Goal: Task Accomplishment & Management: Use online tool/utility

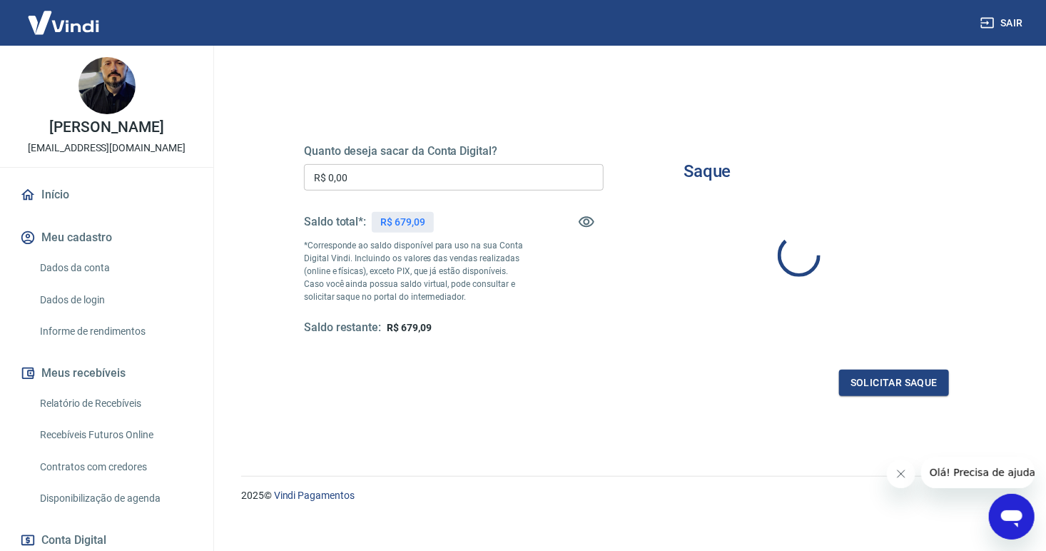
click at [399, 177] on input "R$ 0,00" at bounding box center [454, 177] width 300 height 26
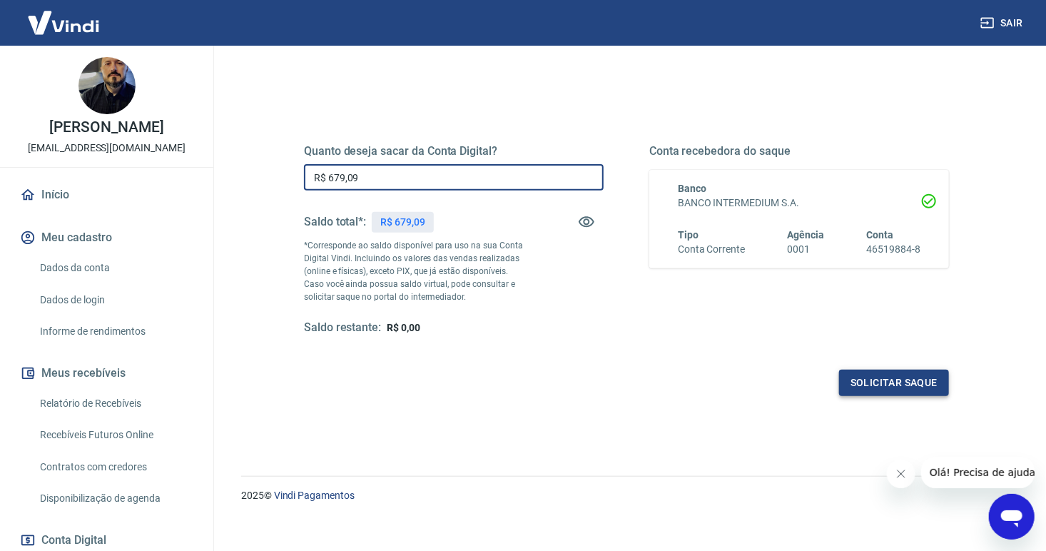
type input "R$ 679,09"
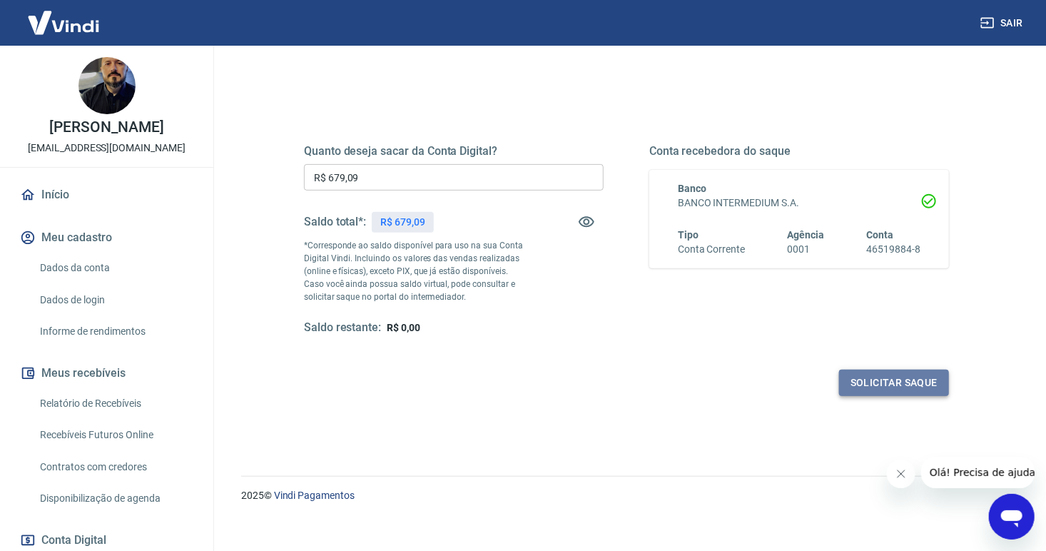
click at [900, 379] on button "Solicitar saque" at bounding box center [894, 383] width 110 height 26
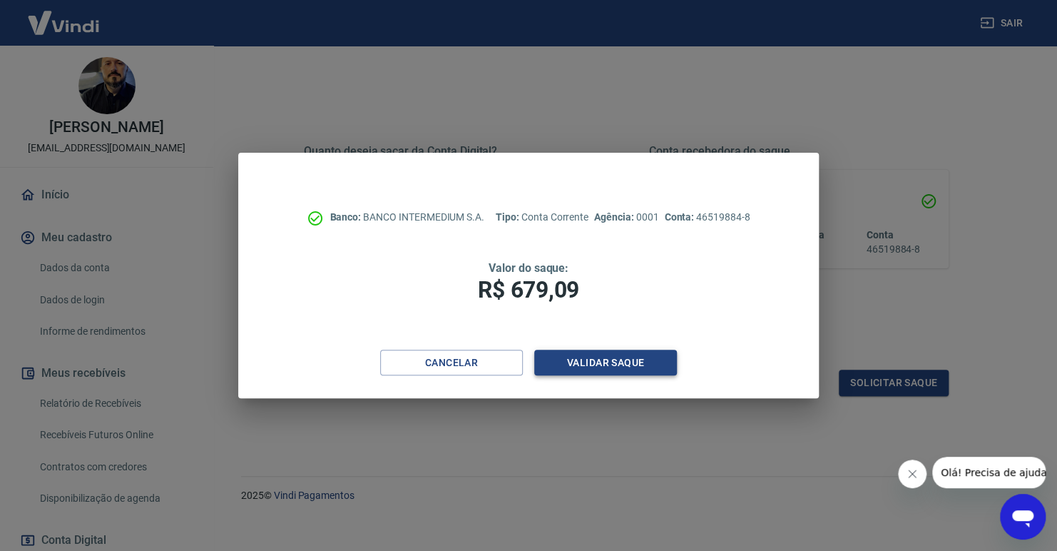
click at [621, 354] on button "Validar saque" at bounding box center [605, 363] width 143 height 26
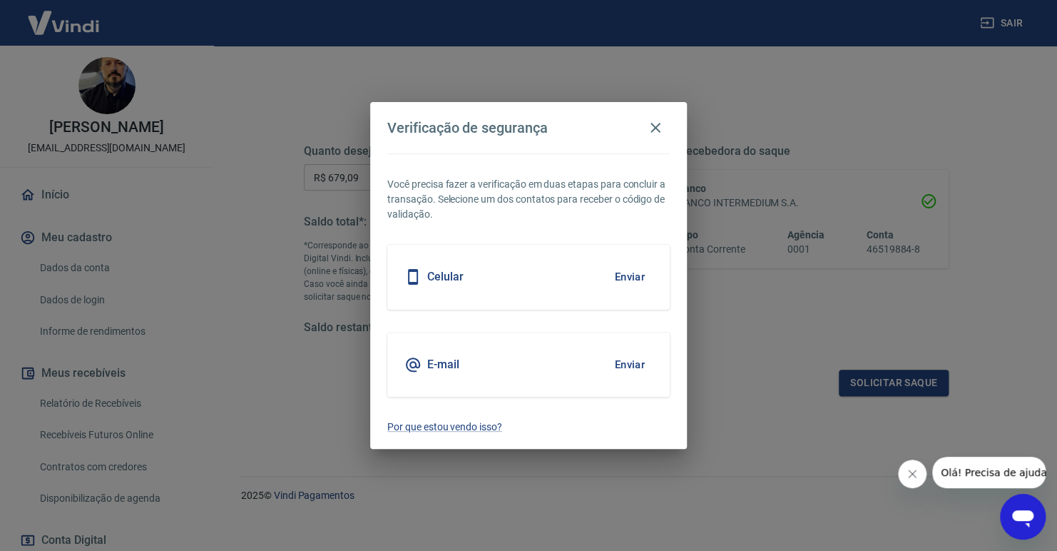
click at [618, 366] on button "Enviar" at bounding box center [629, 365] width 46 height 30
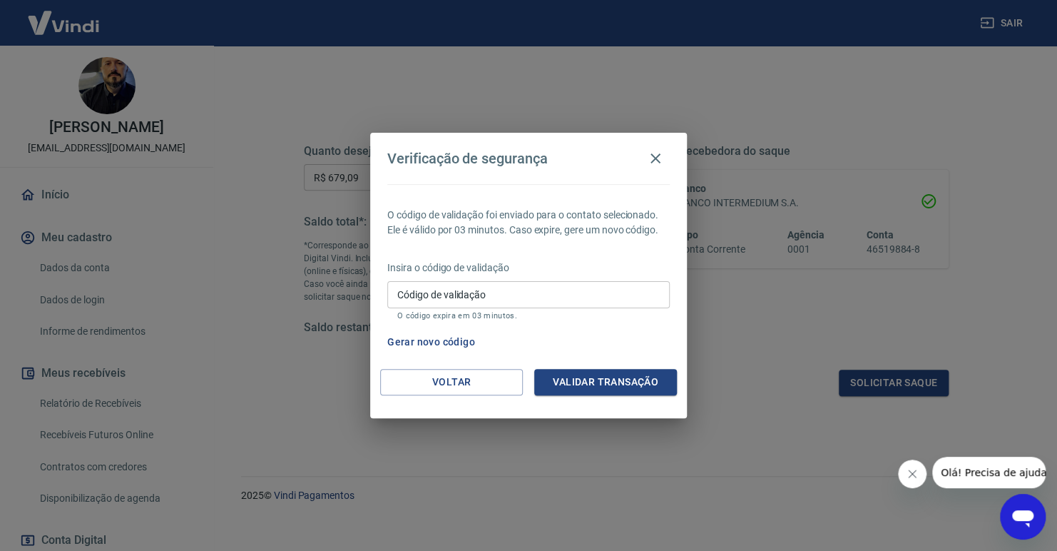
click at [474, 301] on input "Código de validação" at bounding box center [528, 294] width 282 height 26
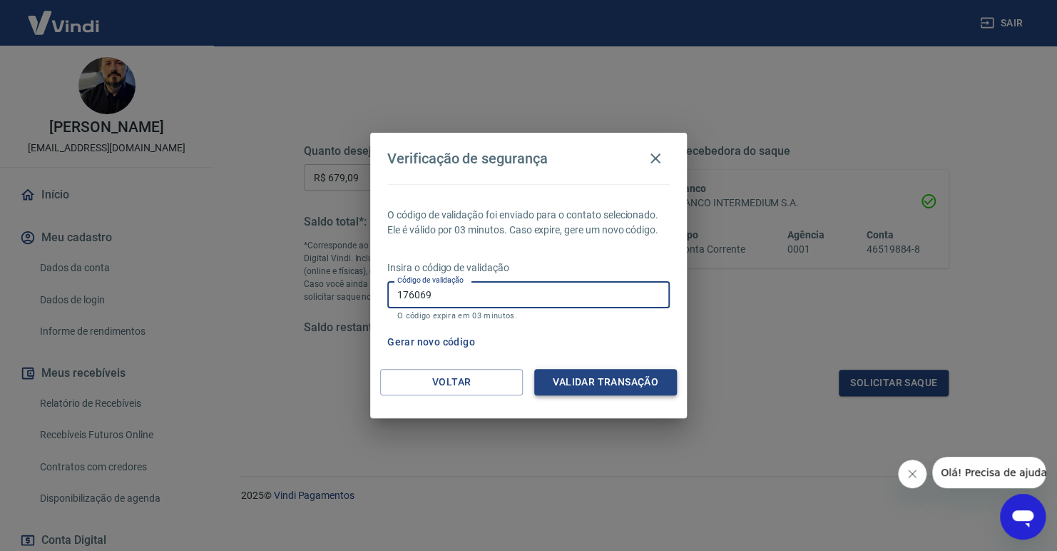
type input "176069"
click at [605, 385] on button "Validar transação" at bounding box center [605, 382] width 143 height 26
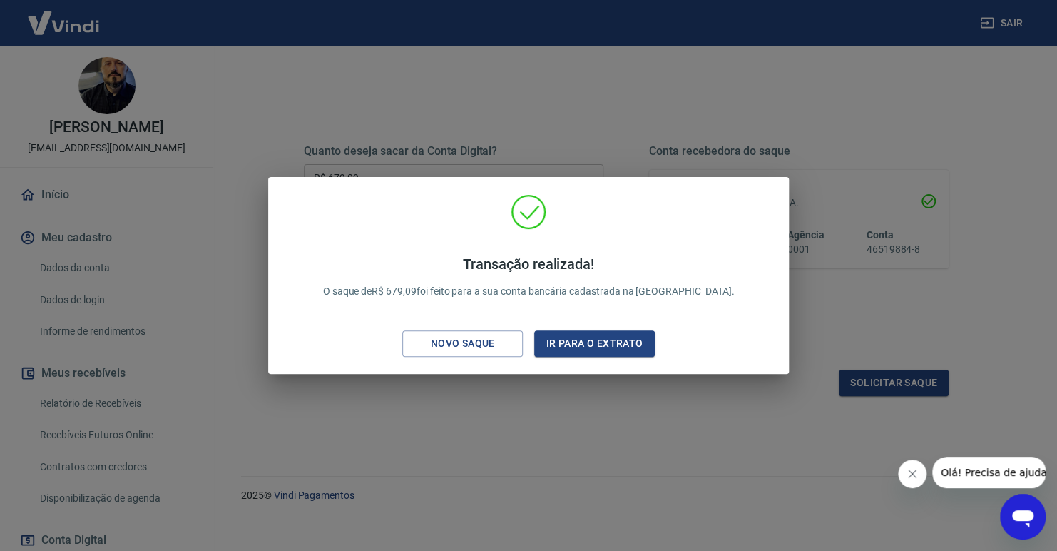
click at [469, 77] on div "Transação realizada! O saque de R$ 679,09 foi feito para a sua conta bancária c…" at bounding box center [528, 275] width 1057 height 551
